Goal: Transaction & Acquisition: Purchase product/service

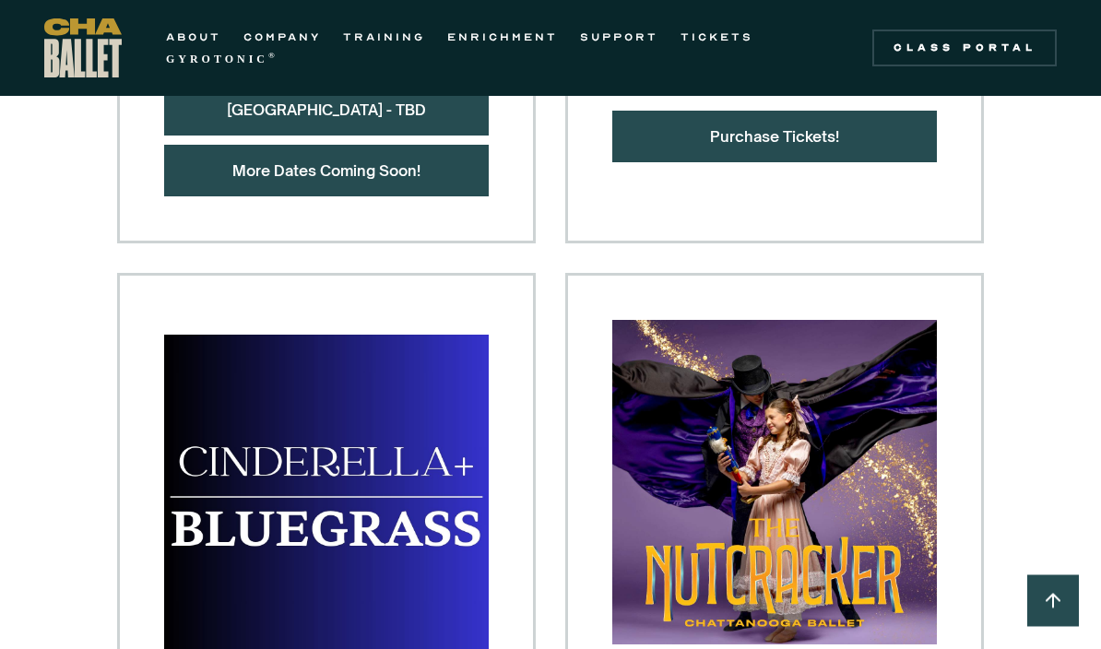
scroll to position [1322, 0]
click at [289, 31] on link "COMPANY" at bounding box center [281, 37] width 77 height 22
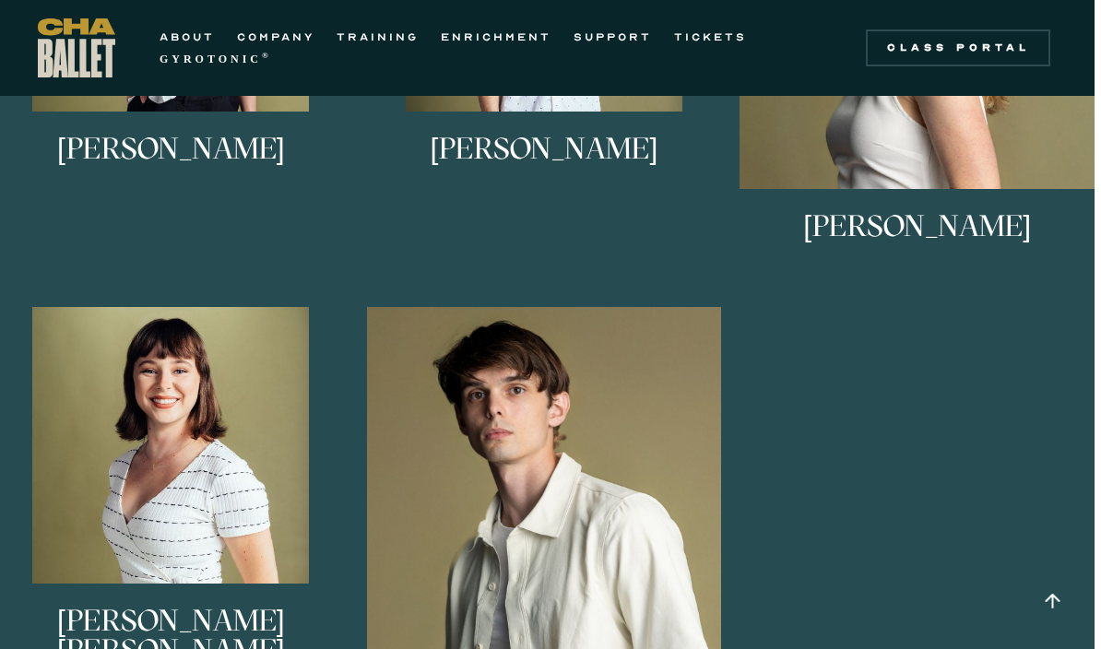
scroll to position [1934, 6]
click at [615, 334] on link "Bishop Kaschock-Marenda Bishop began dancing at Philadelphia Dance Theatre and …" at bounding box center [544, 529] width 355 height 445
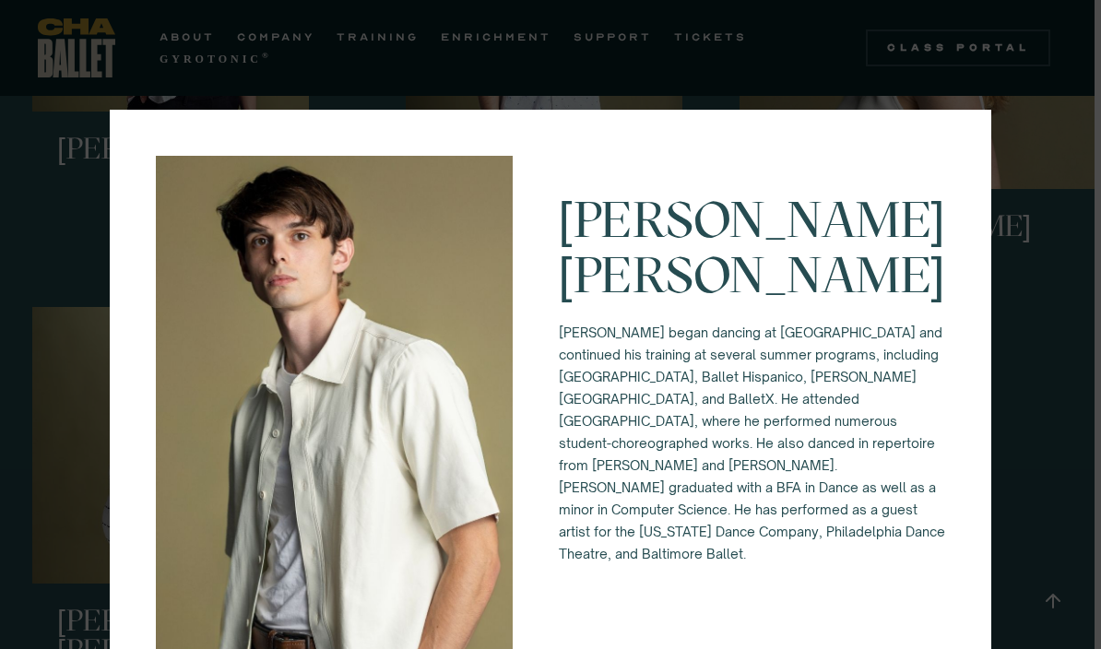
scroll to position [-7, 0]
click at [1033, 295] on div "Bishop Kaschock-Marenda Bishop began dancing at Philadelphia Dance Theatre and …" at bounding box center [550, 324] width 1101 height 649
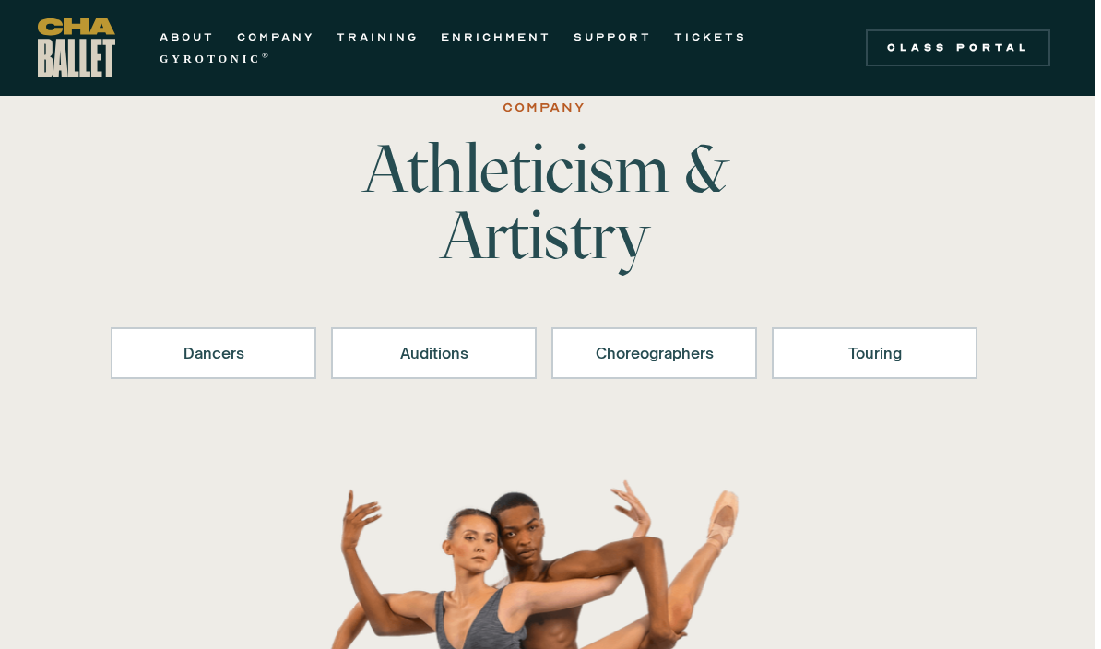
scroll to position [0, 6]
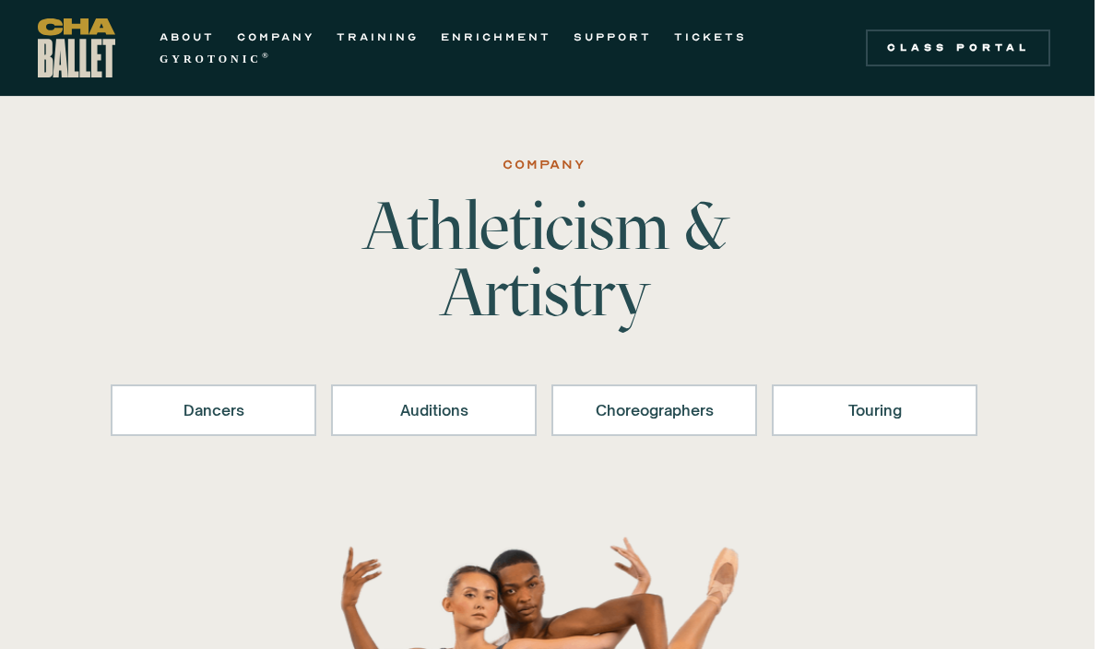
click at [876, 411] on div "Touring" at bounding box center [875, 410] width 158 height 22
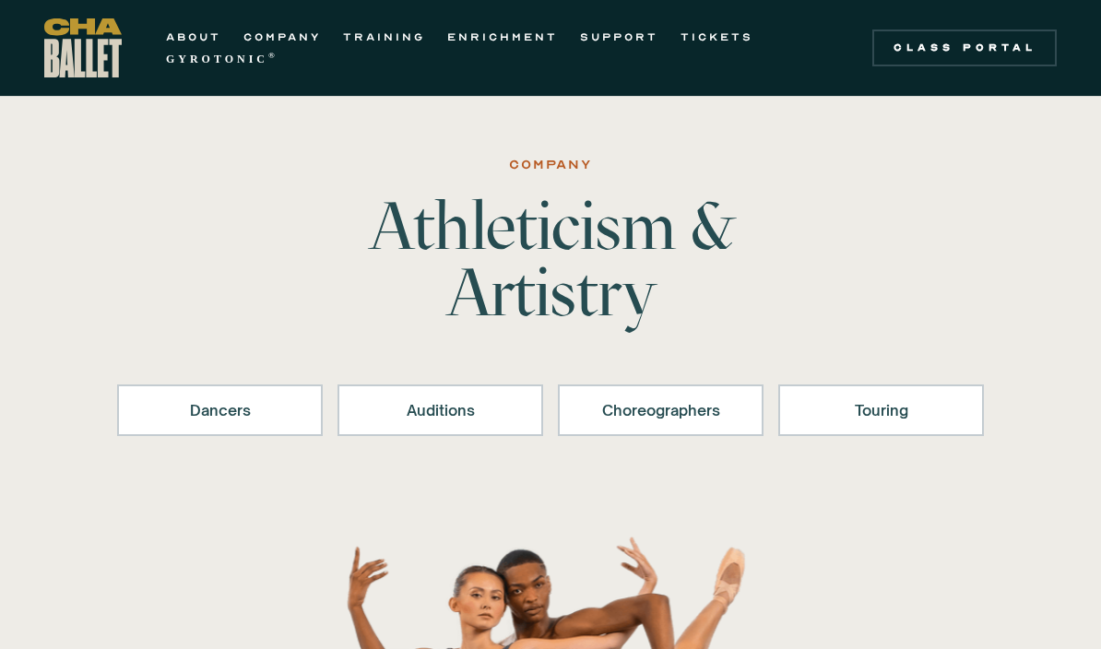
click at [206, 53] on strong "GYROTONIC" at bounding box center [217, 59] width 102 height 13
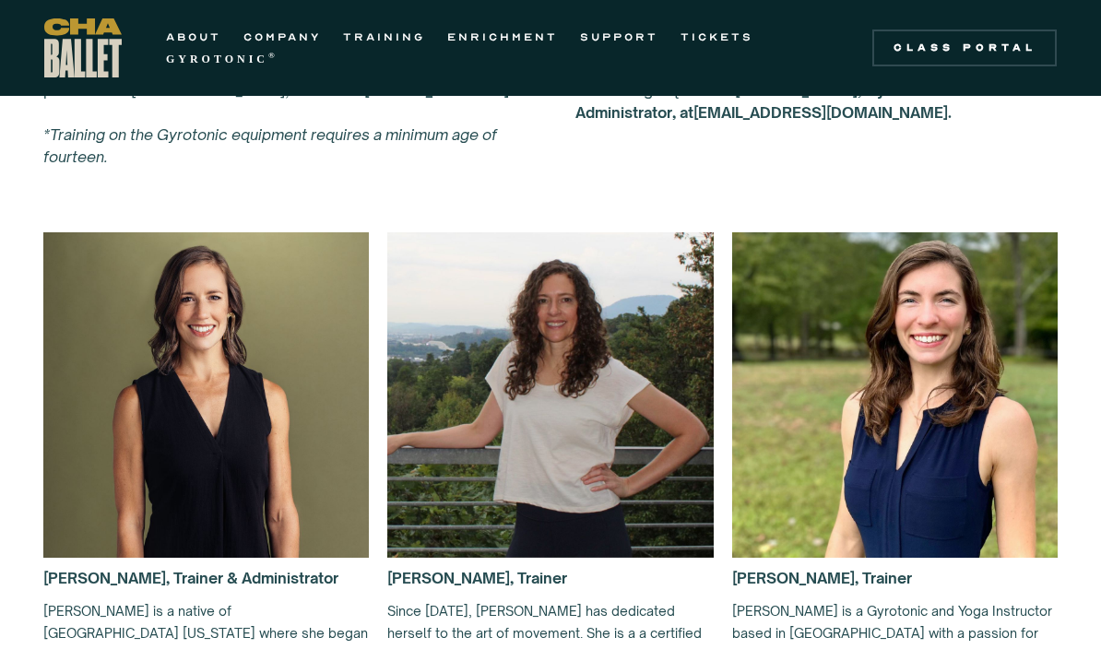
scroll to position [1181, 0]
click at [201, 45] on link "ABOUT" at bounding box center [193, 37] width 55 height 22
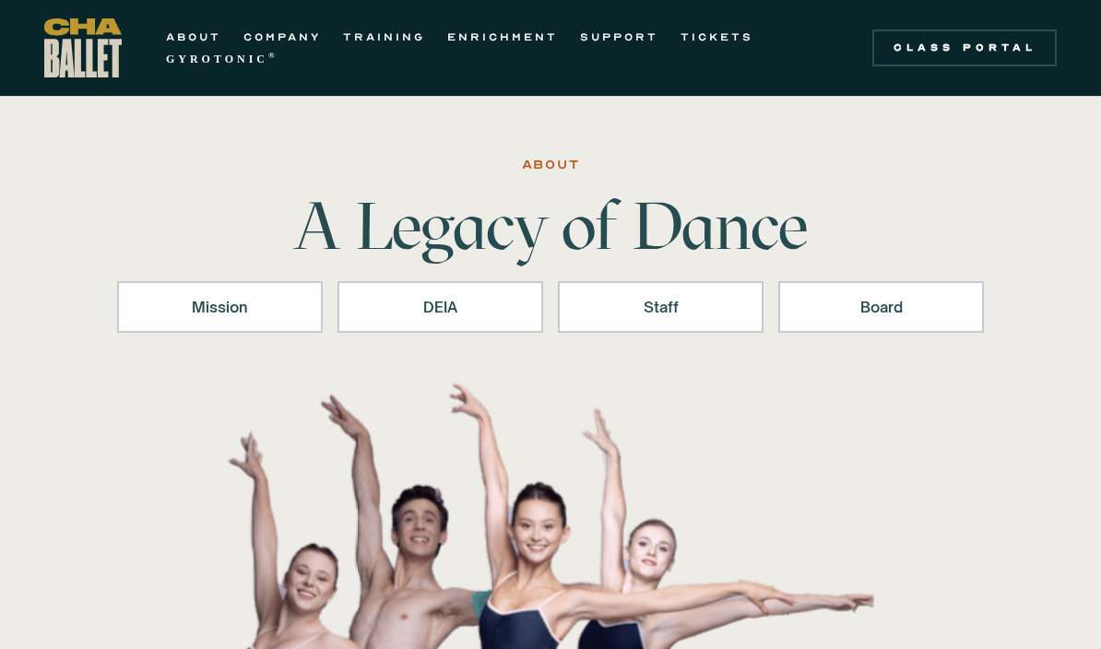
click at [77, 61] on img "home" at bounding box center [82, 47] width 77 height 59
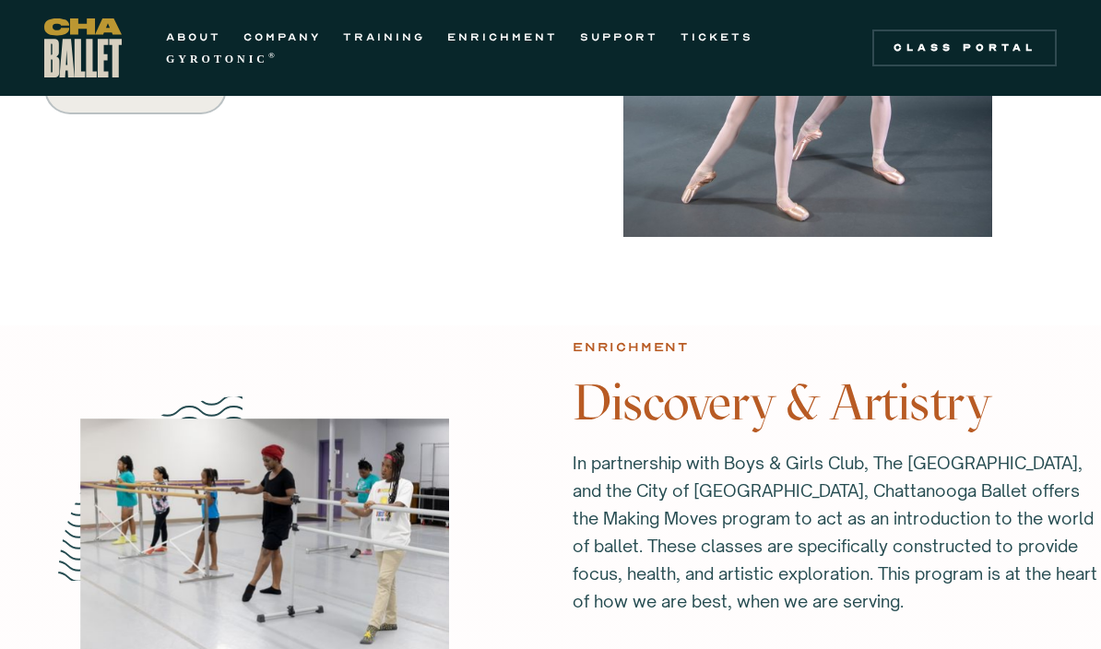
scroll to position [1871, 0]
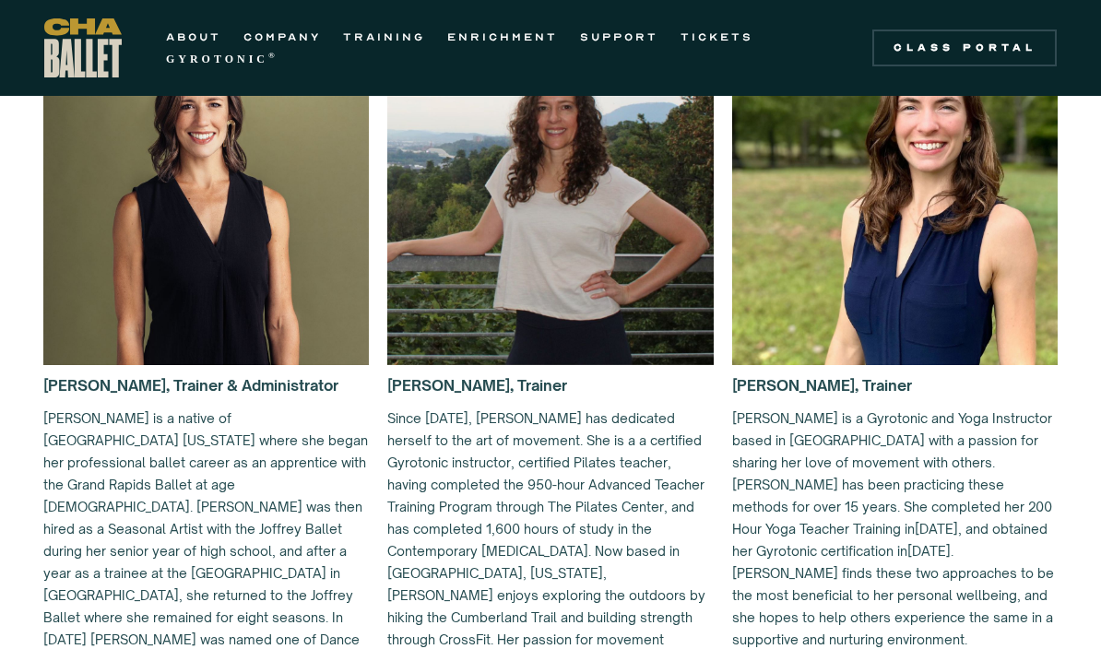
click at [183, 28] on link "ABOUT" at bounding box center [193, 37] width 55 height 22
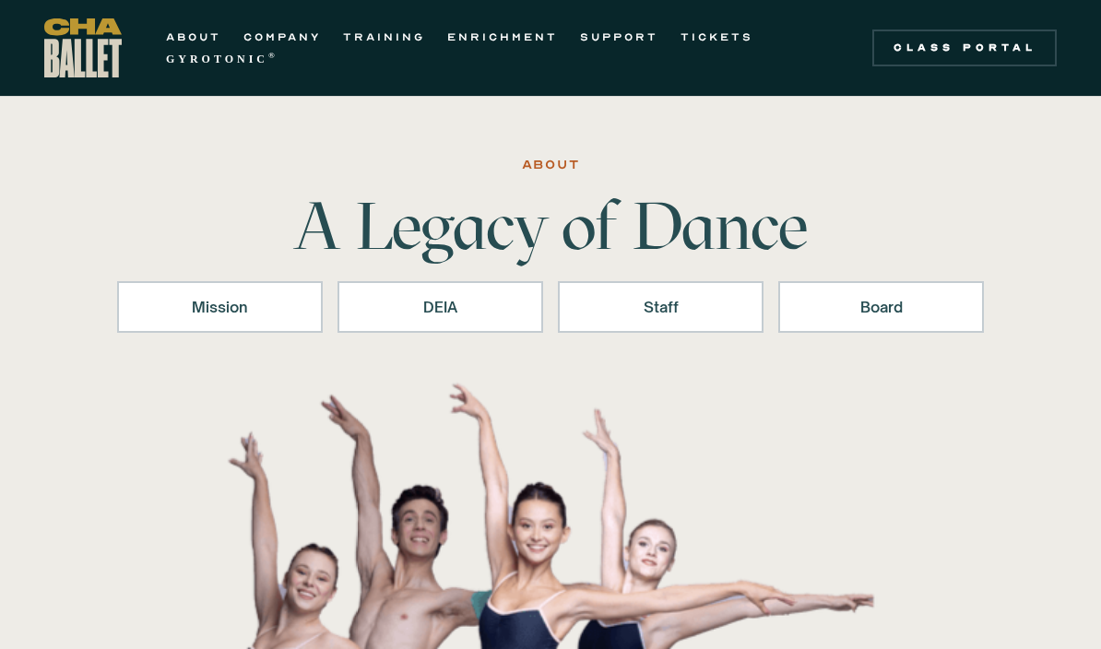
click at [267, 30] on link "COMPANY" at bounding box center [281, 37] width 77 height 22
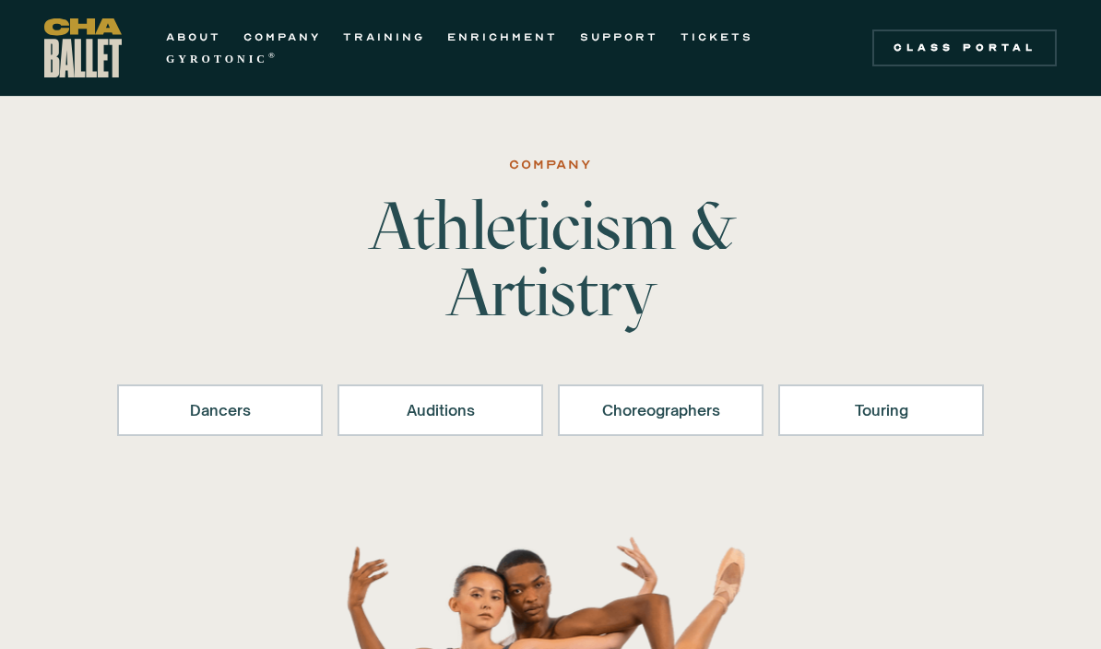
click at [719, 41] on link "TICKETS" at bounding box center [716, 37] width 73 height 22
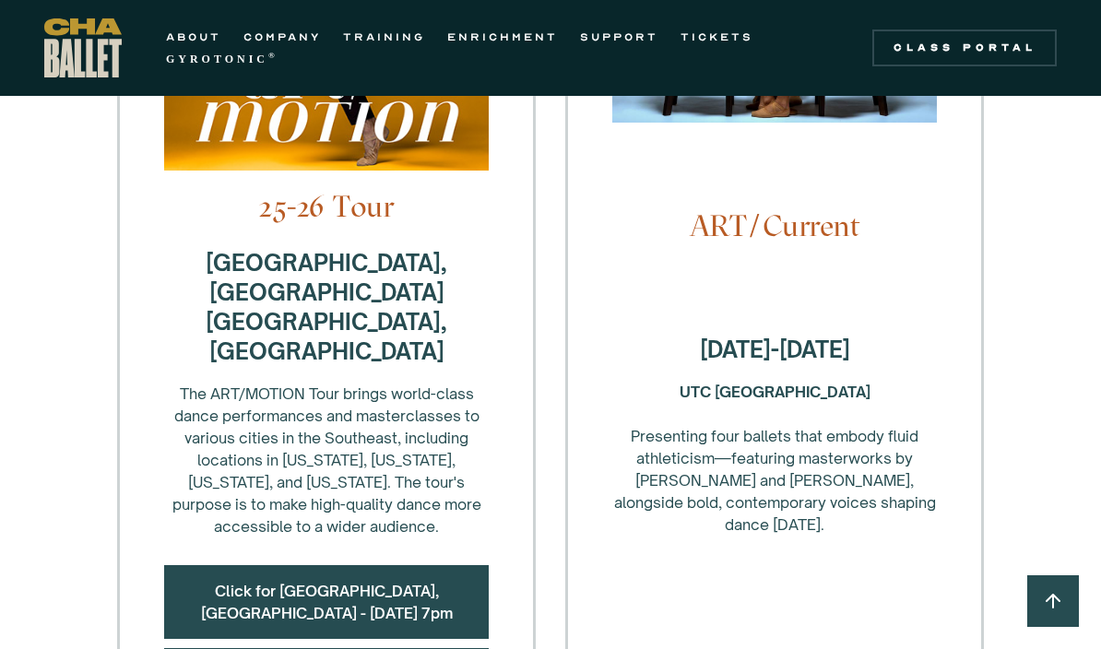
scroll to position [743, 0]
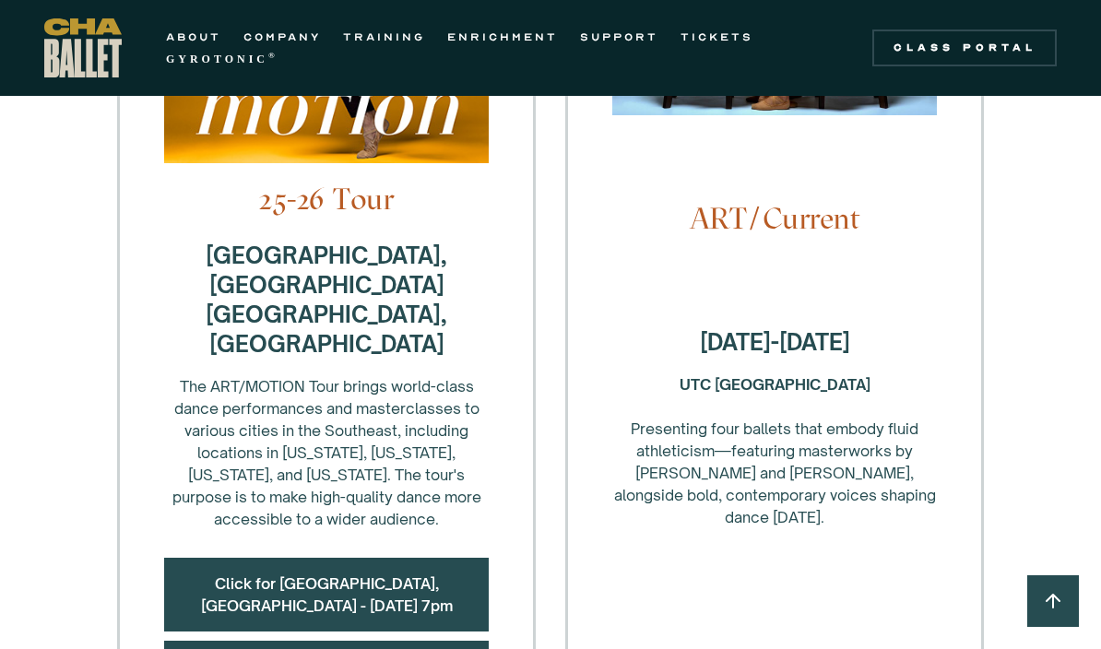
click at [368, 574] on link "Click for [GEOGRAPHIC_DATA], [GEOGRAPHIC_DATA] - [DATE] 7pm" at bounding box center [327, 594] width 252 height 41
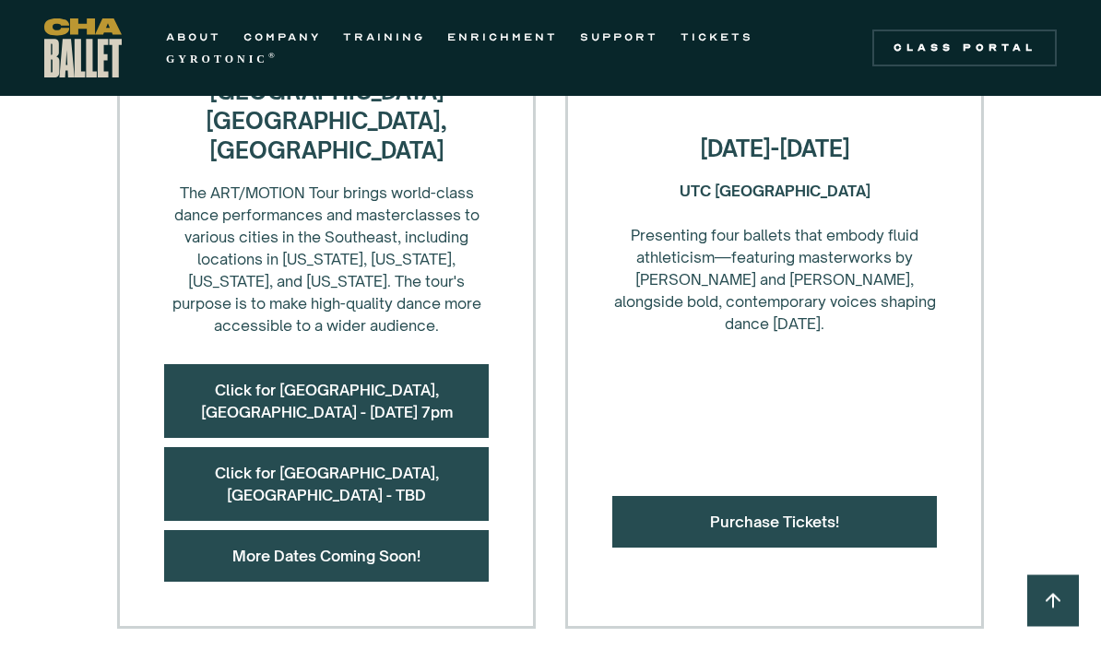
scroll to position [937, 0]
click at [257, 381] on link "Click for [GEOGRAPHIC_DATA], [GEOGRAPHIC_DATA] - [DATE] 7pm" at bounding box center [327, 401] width 252 height 41
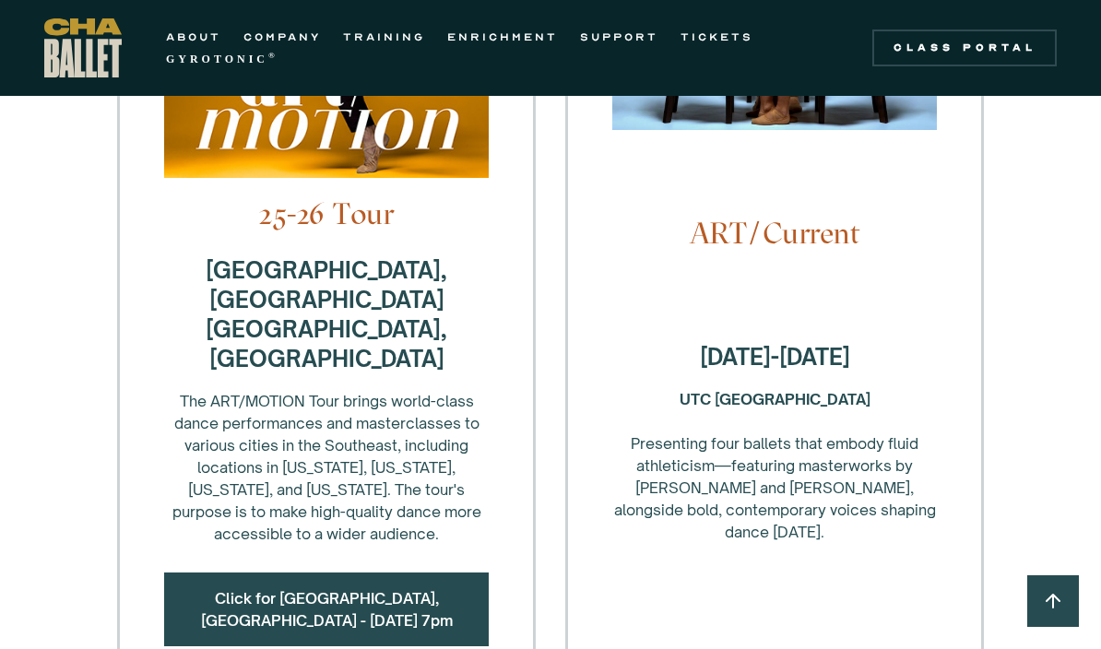
scroll to position [725, 0]
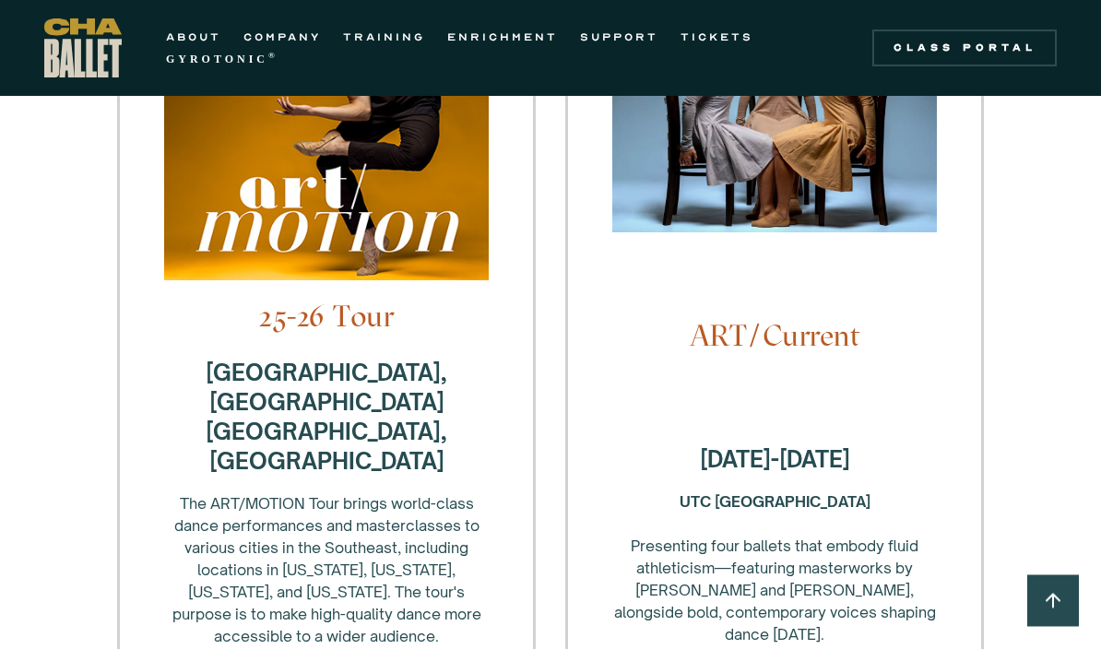
scroll to position [625, 0]
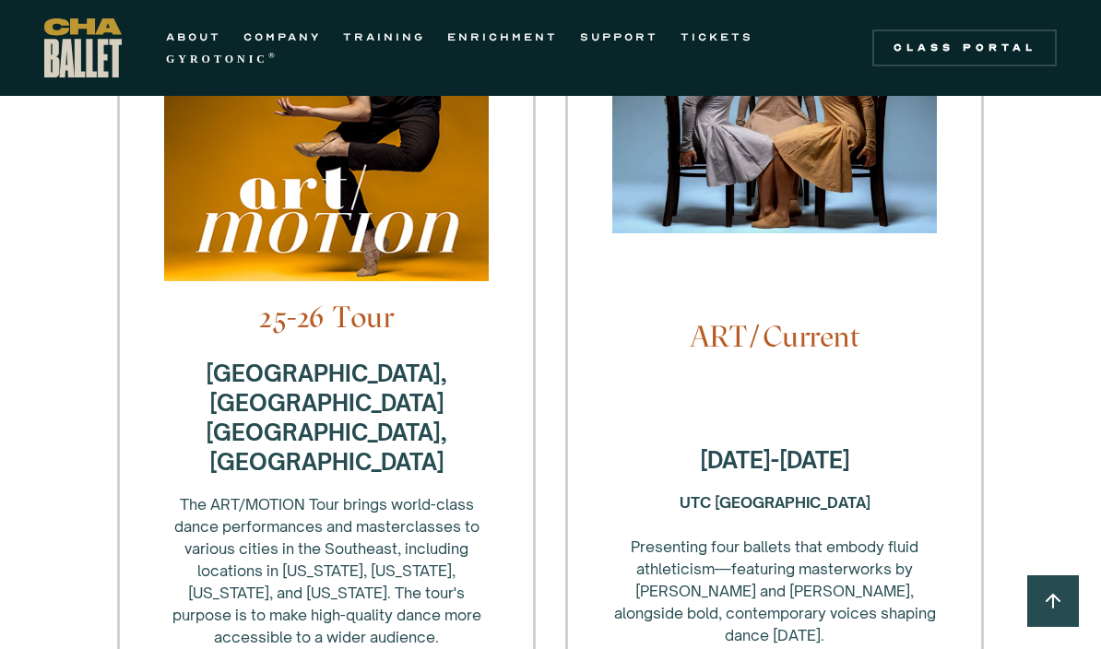
click at [257, 189] on img at bounding box center [326, 88] width 324 height 424
click at [242, 183] on img at bounding box center [326, 88] width 324 height 424
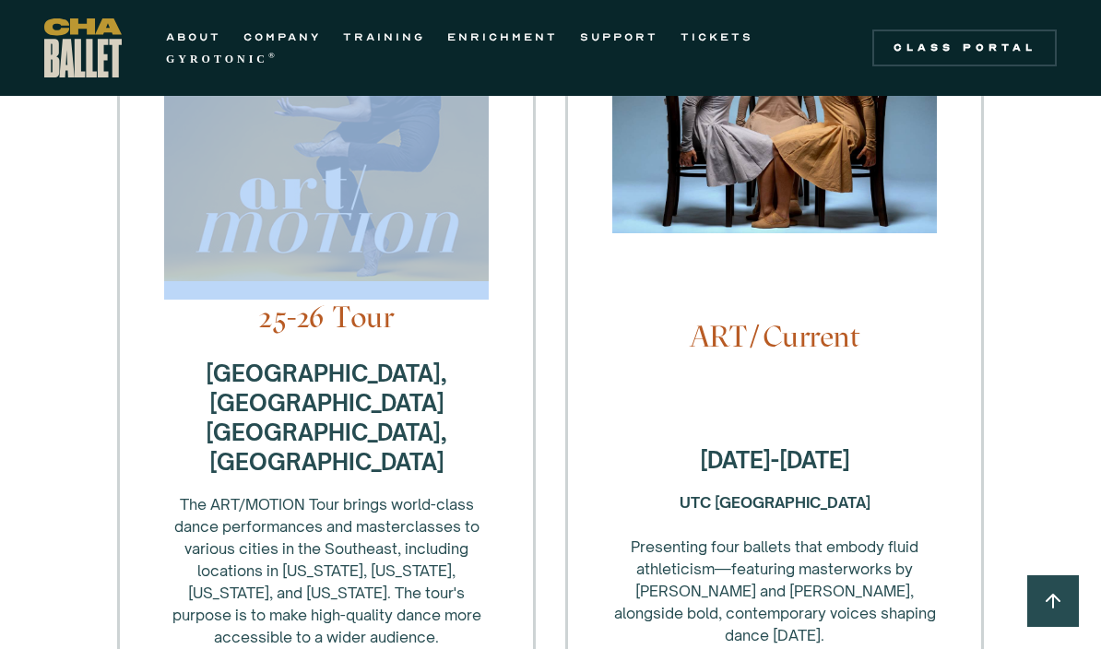
click at [282, 327] on h4 "25-26 Tour" at bounding box center [326, 317] width 324 height 35
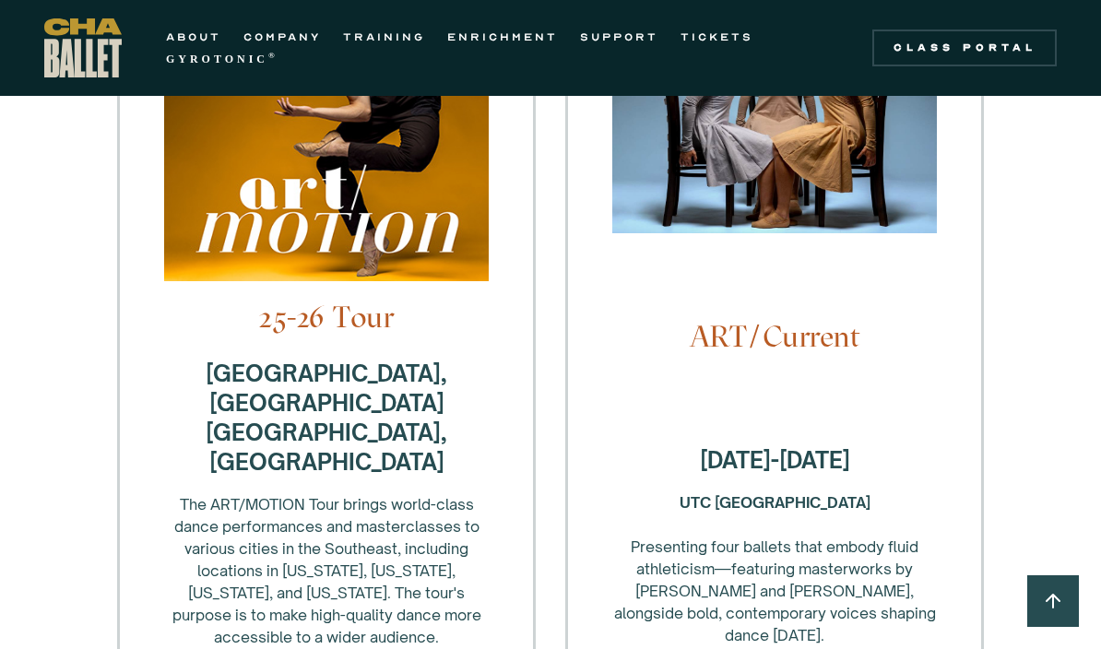
click at [290, 390] on strong "Summerville, SC Cookeville, TN" at bounding box center [327, 418] width 242 height 116
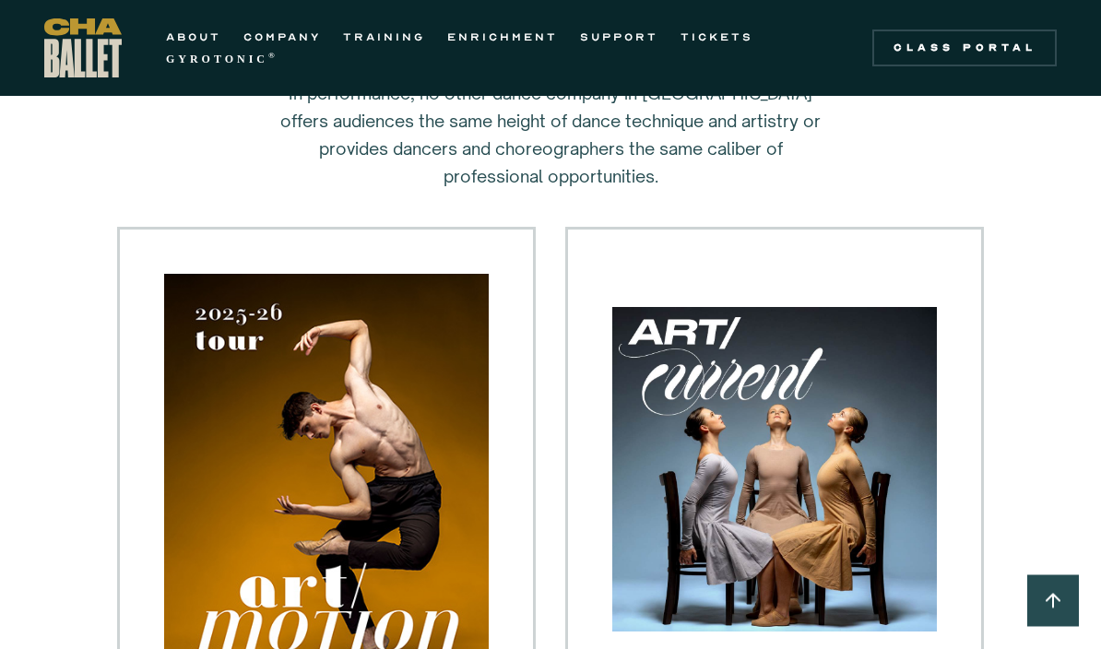
scroll to position [0, 0]
